Goal: Obtain resource: Download file/media

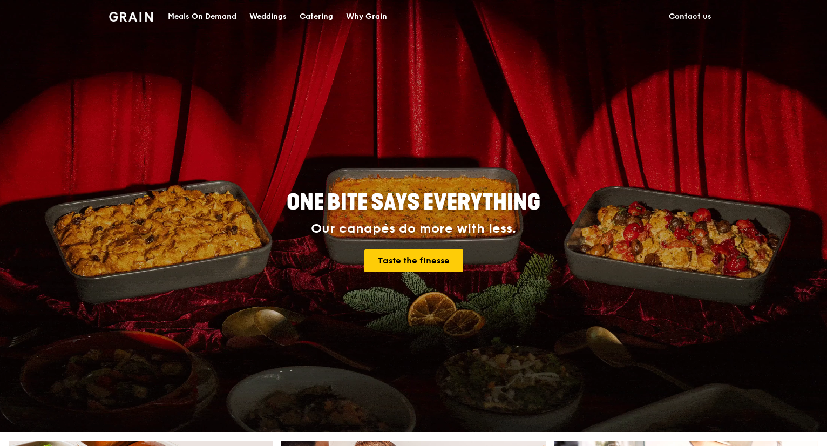
click at [321, 20] on div "Catering" at bounding box center [316, 17] width 33 height 32
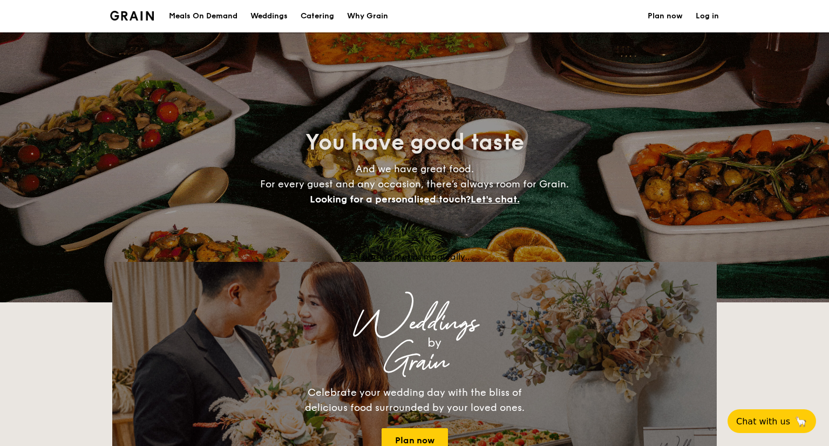
select select
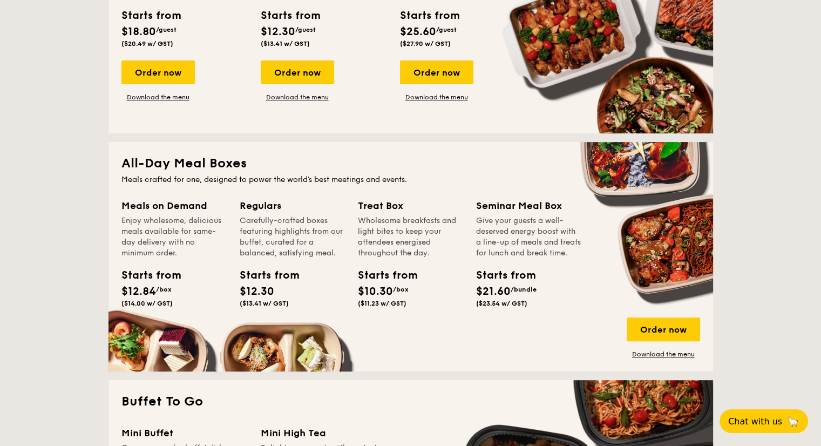
scroll to position [186, 0]
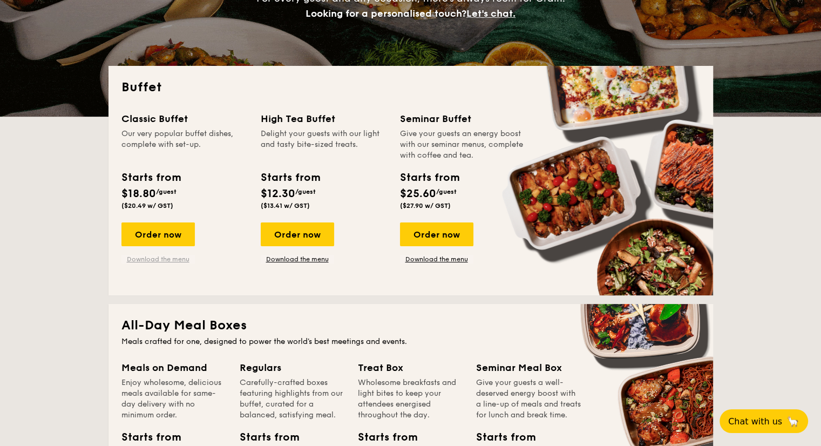
click at [173, 260] on link "Download the menu" at bounding box center [157, 259] width 73 height 9
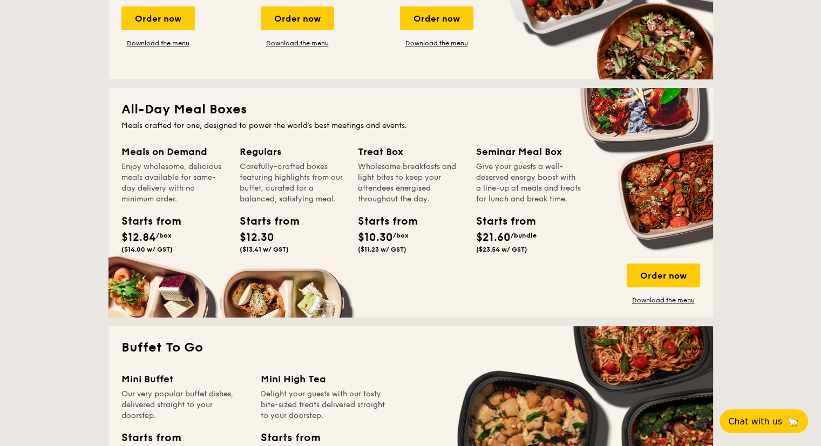
scroll to position [563, 0]
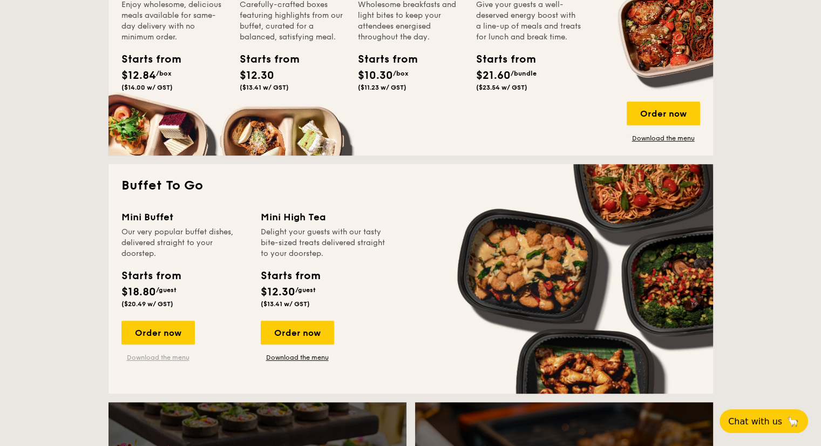
click at [152, 357] on link "Download the menu" at bounding box center [157, 357] width 73 height 9
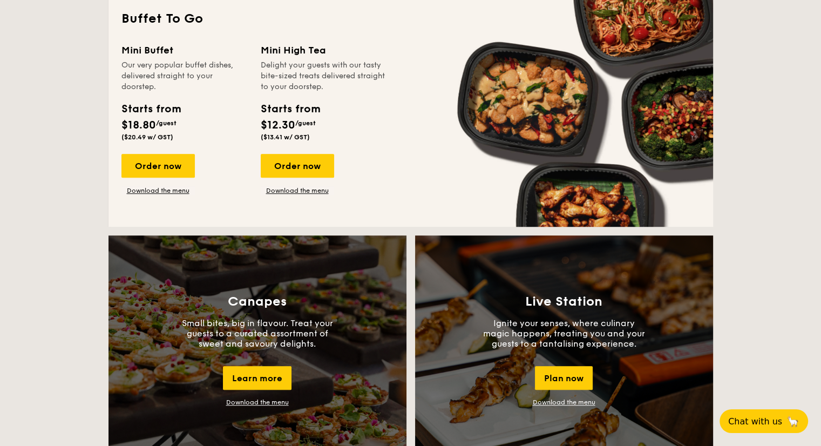
scroll to position [887, 0]
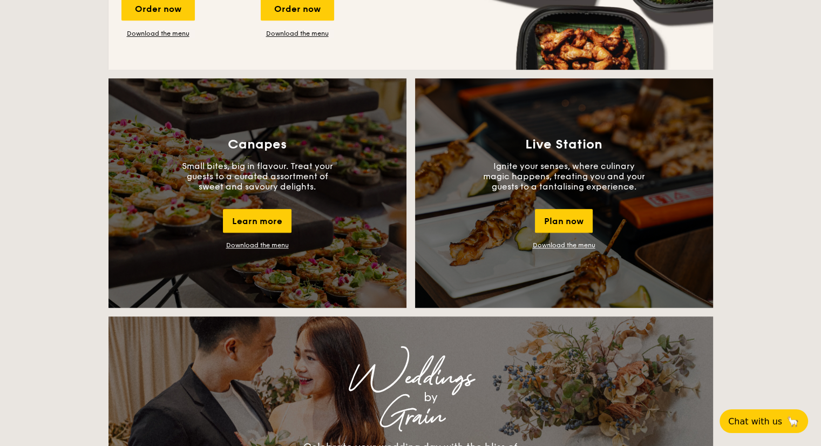
click at [553, 247] on link "Download the menu" at bounding box center [564, 245] width 63 height 8
